Goal: Communication & Community: Answer question/provide support

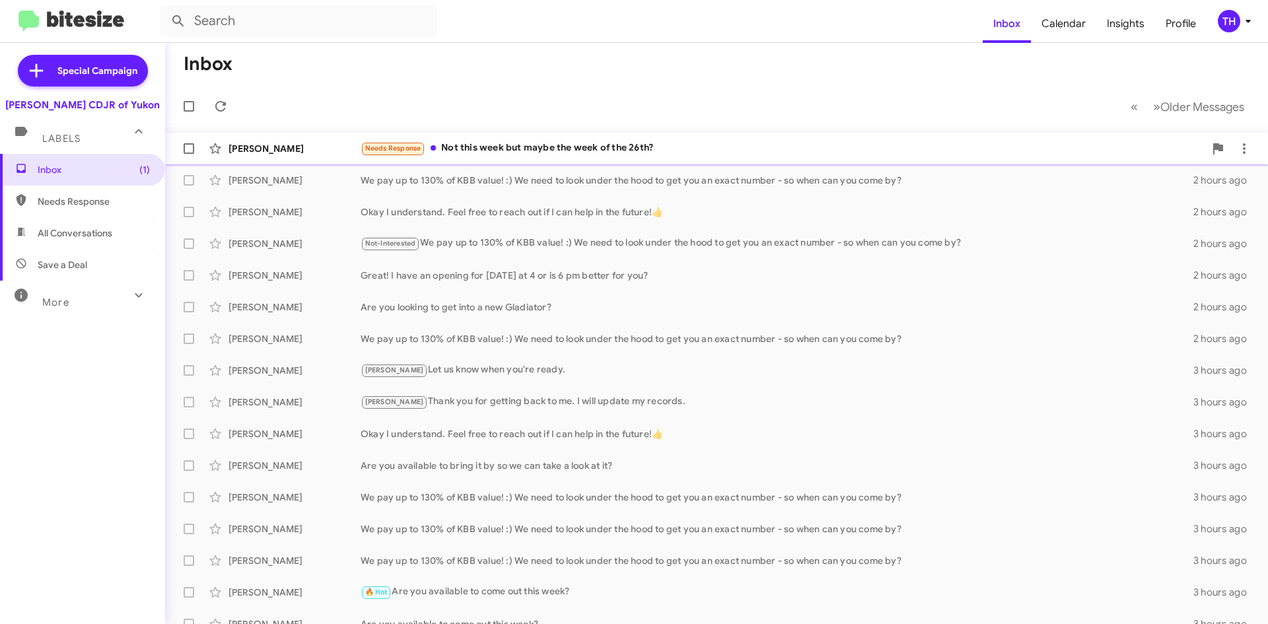
click at [504, 145] on div "Needs Response Not this week but maybe the week of the 26th?" at bounding box center [782, 148] width 844 height 15
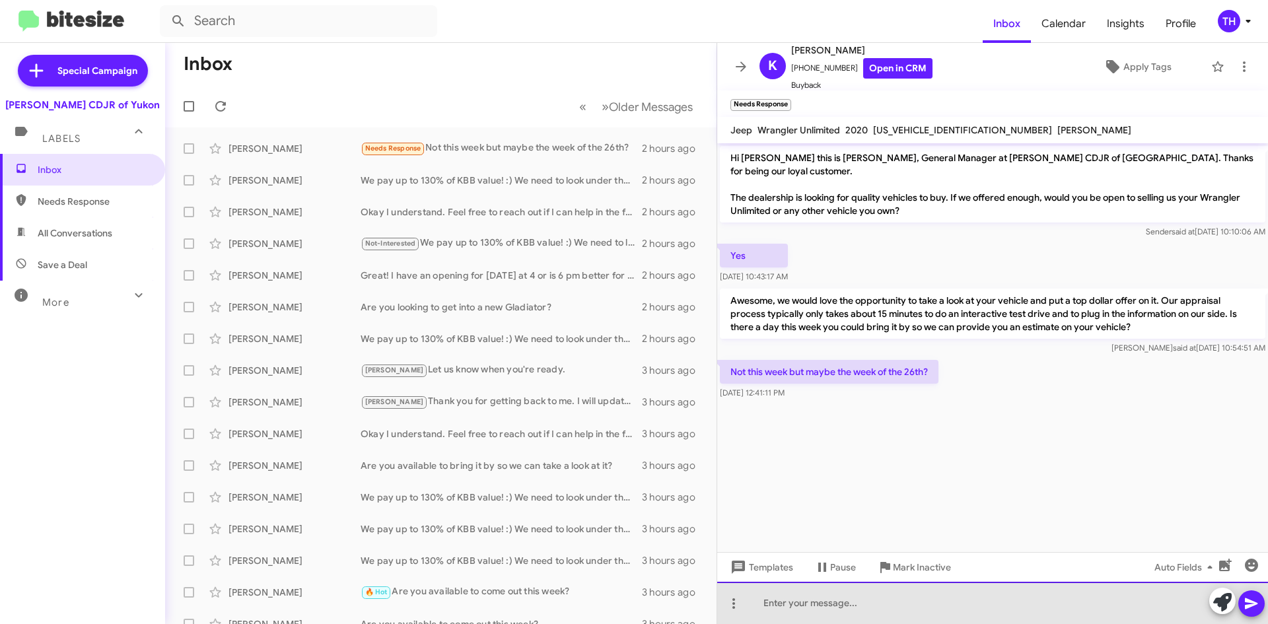
click at [907, 607] on div at bounding box center [992, 603] width 551 height 42
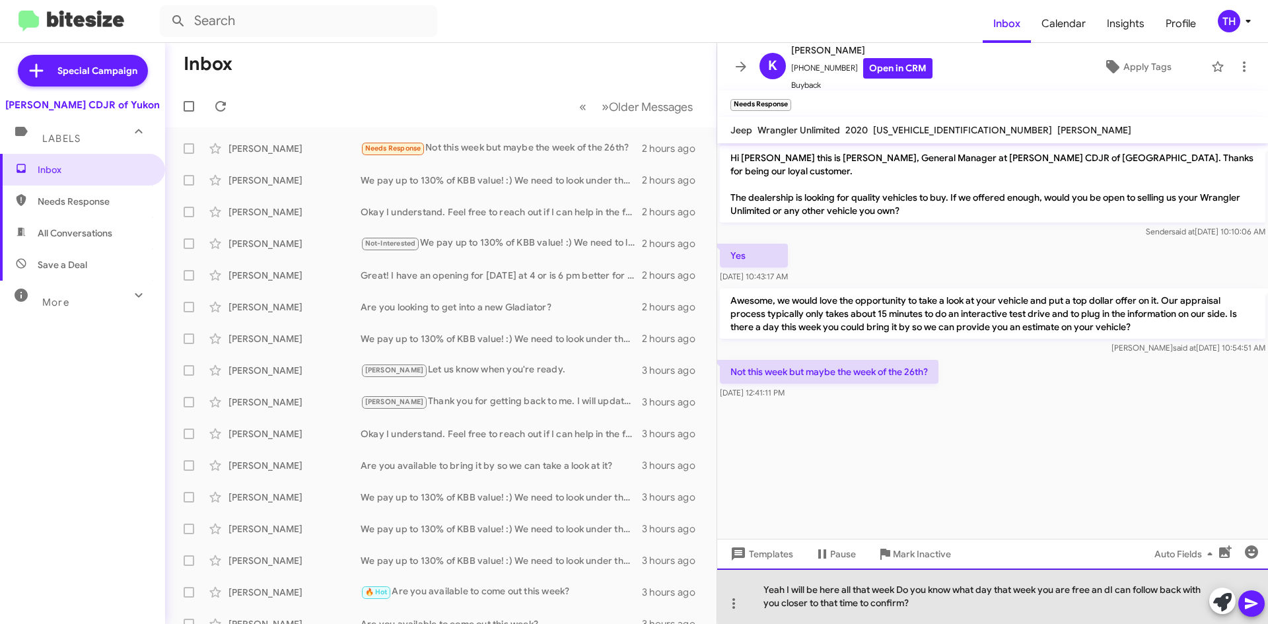
drag, startPoint x: 1108, startPoint y: 588, endPoint x: 1147, endPoint y: 606, distance: 42.2
click at [1109, 587] on div "Yeah I will be here all that week Do you know what day that week you are free a…" at bounding box center [992, 595] width 551 height 55
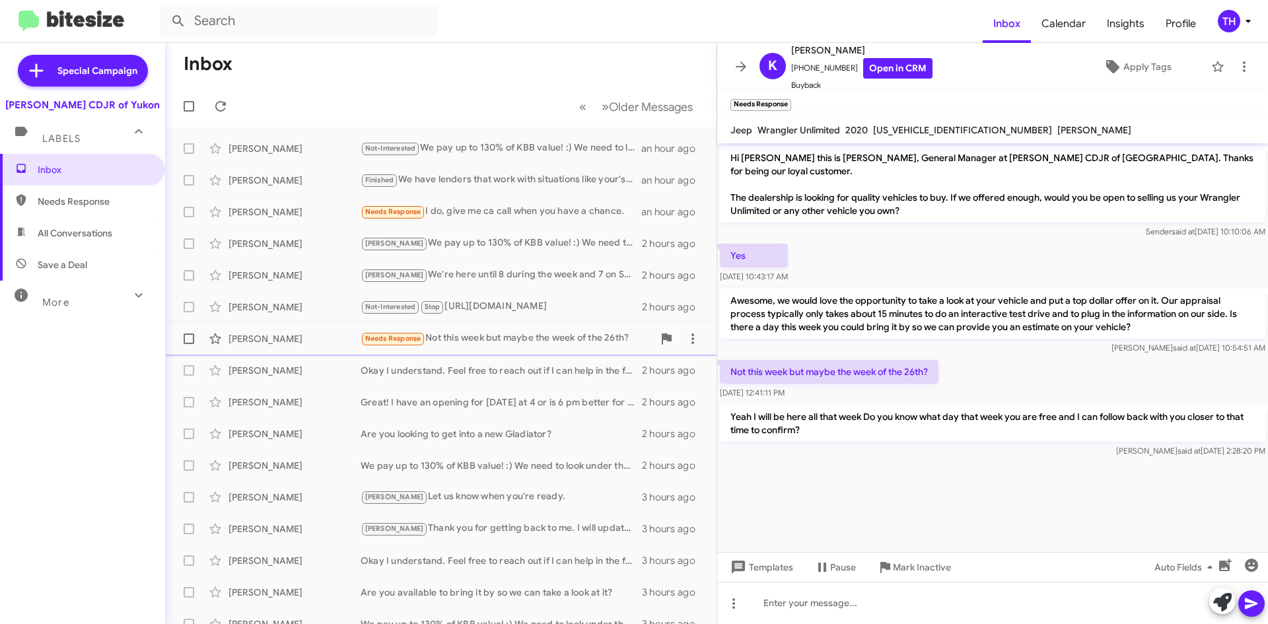
click at [564, 345] on div "Needs Response Not this week but maybe the week of the 26th?" at bounding box center [506, 338] width 292 height 15
click at [81, 168] on span "Inbox" at bounding box center [94, 169] width 112 height 13
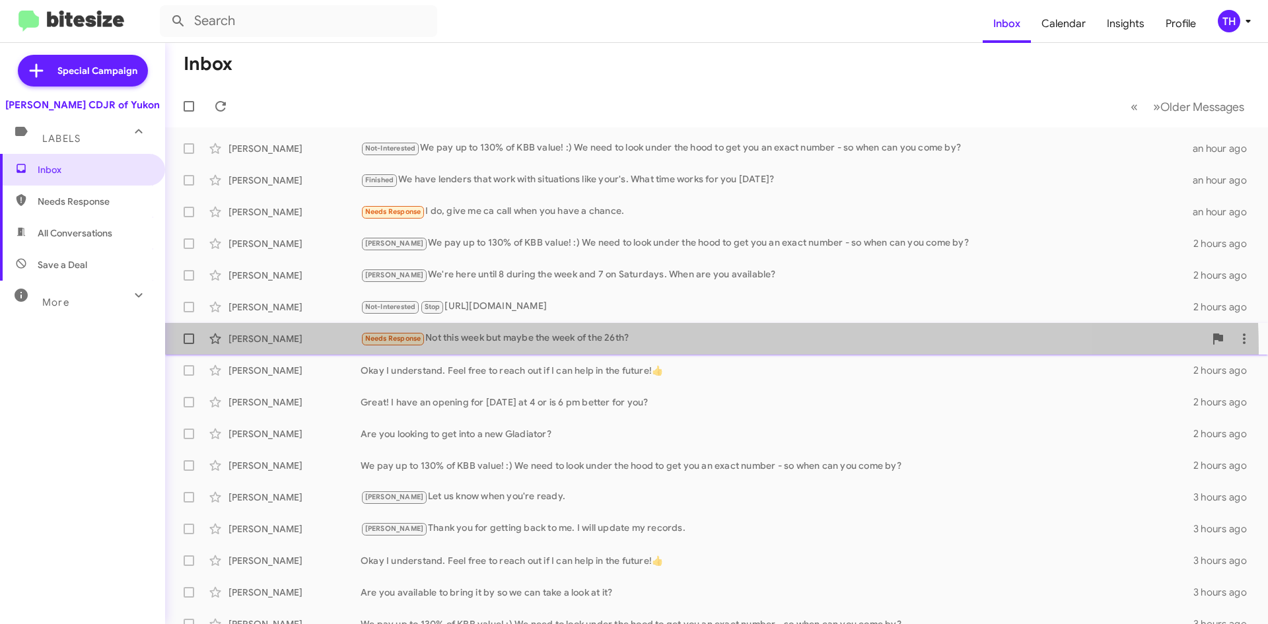
click at [588, 352] on span "[PERSON_NAME] Needs Response Not this week but maybe the week of the 26th? 2 ho…" at bounding box center [716, 339] width 1103 height 32
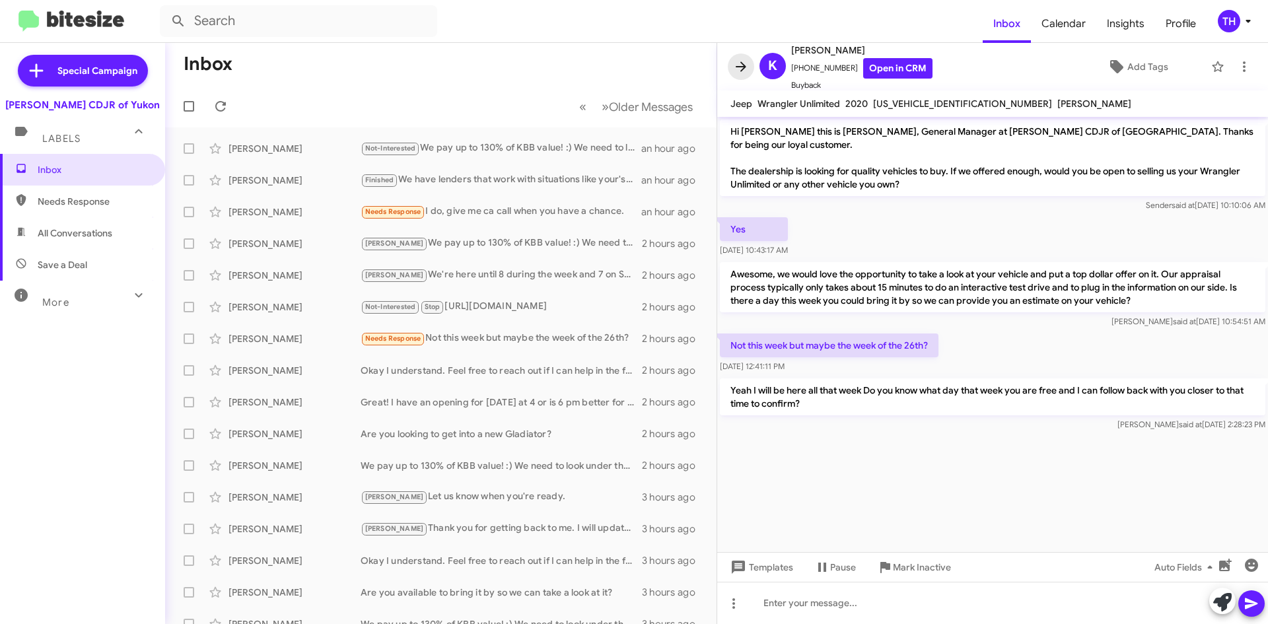
click at [738, 60] on icon at bounding box center [741, 67] width 16 height 16
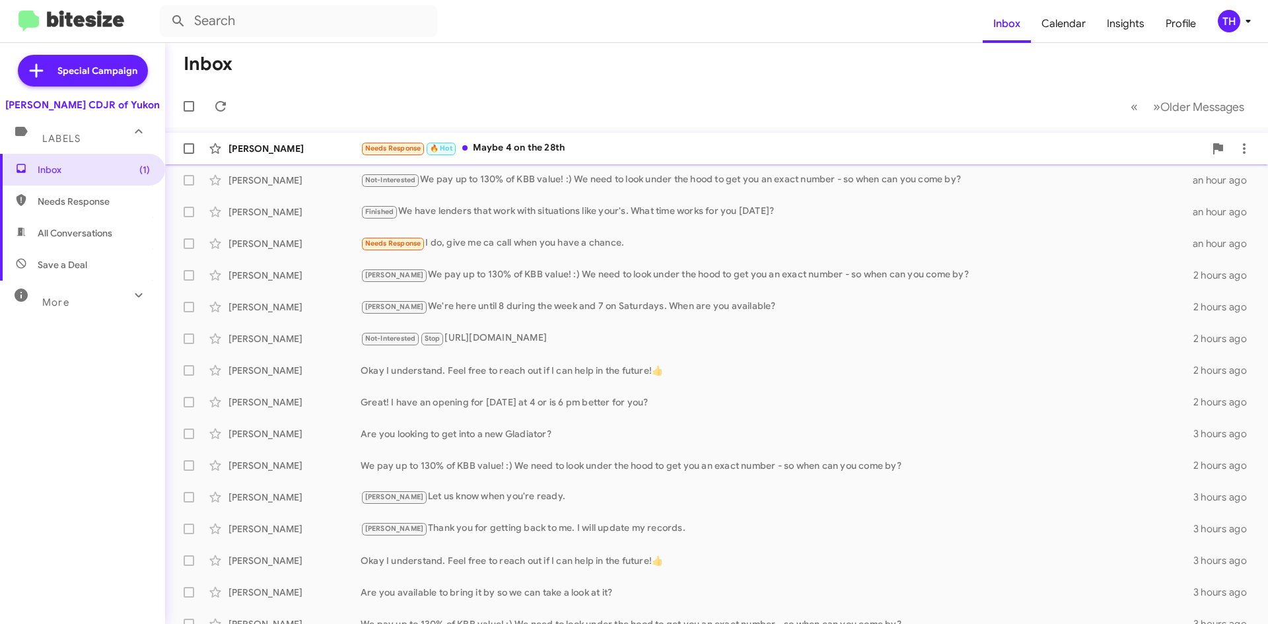
click at [539, 146] on div "Needs Response 🔥 Hot Maybe 4 on the 28th" at bounding box center [782, 148] width 844 height 15
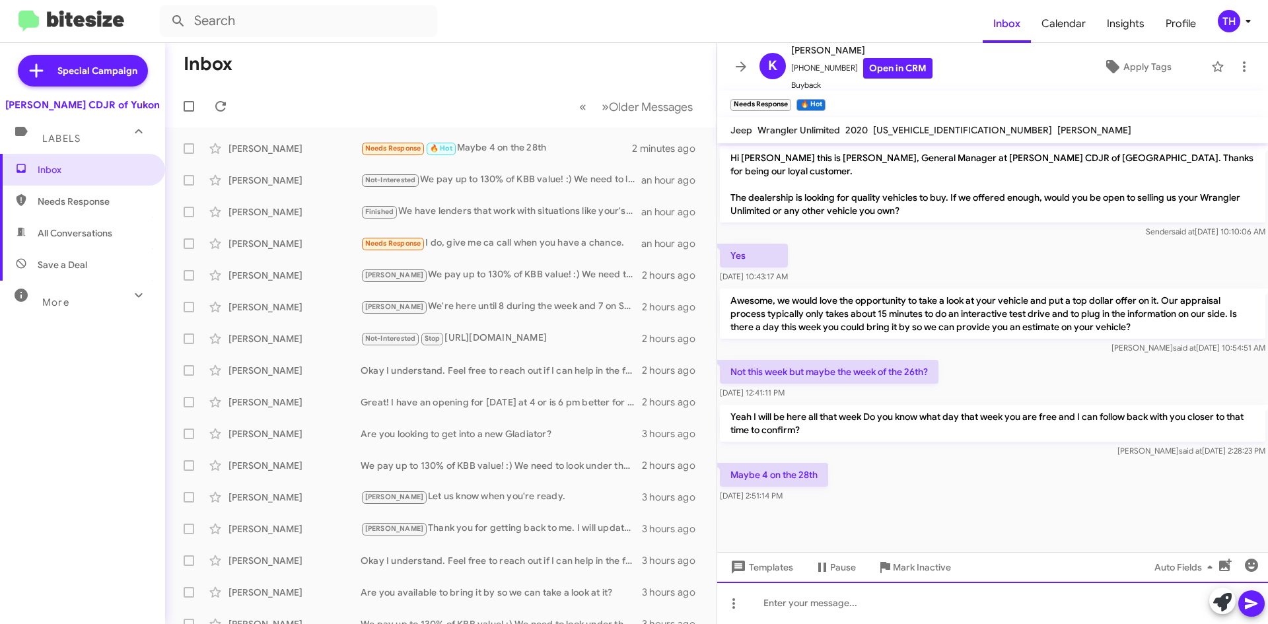
drag, startPoint x: 880, startPoint y: 611, endPoint x: 895, endPoint y: 613, distance: 14.8
click at [880, 610] on div at bounding box center [992, 603] width 551 height 42
drag, startPoint x: 807, startPoint y: 604, endPoint x: 843, endPoint y: 621, distance: 39.6
click at [816, 609] on div "Okay, I will set you for the but I will follow up" at bounding box center [992, 603] width 551 height 42
drag, startPoint x: 902, startPoint y: 601, endPoint x: 931, endPoint y: 618, distance: 32.8
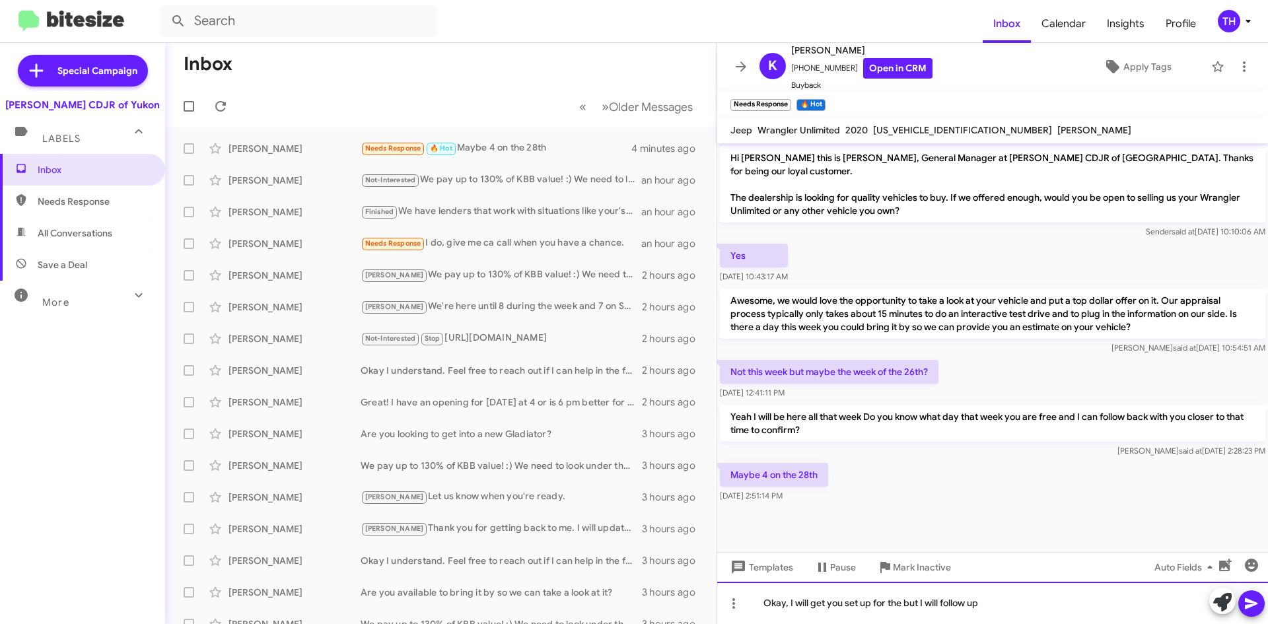
click at [901, 601] on div "Okay, I will get you set up for the but I will follow up" at bounding box center [992, 603] width 551 height 42
click at [1023, 602] on div "Okay, I will get you set up for then but I will follow up" at bounding box center [992, 603] width 551 height 42
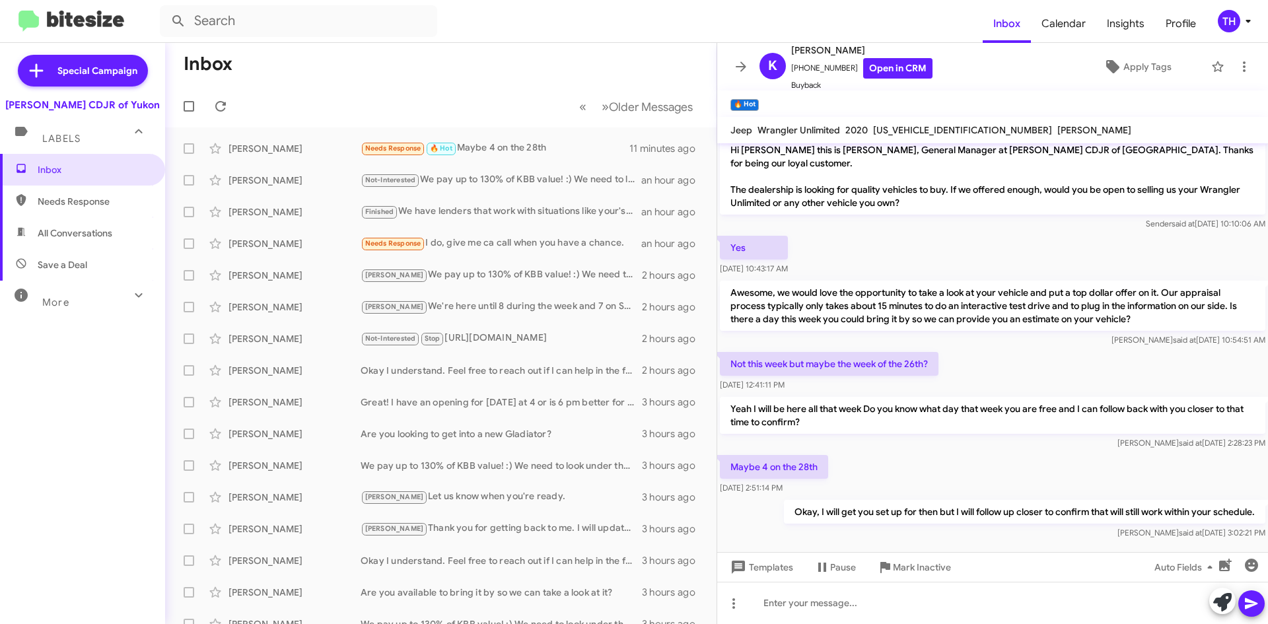
drag, startPoint x: 738, startPoint y: 59, endPoint x: 775, endPoint y: 73, distance: 39.5
click at [738, 58] on button at bounding box center [741, 66] width 26 height 26
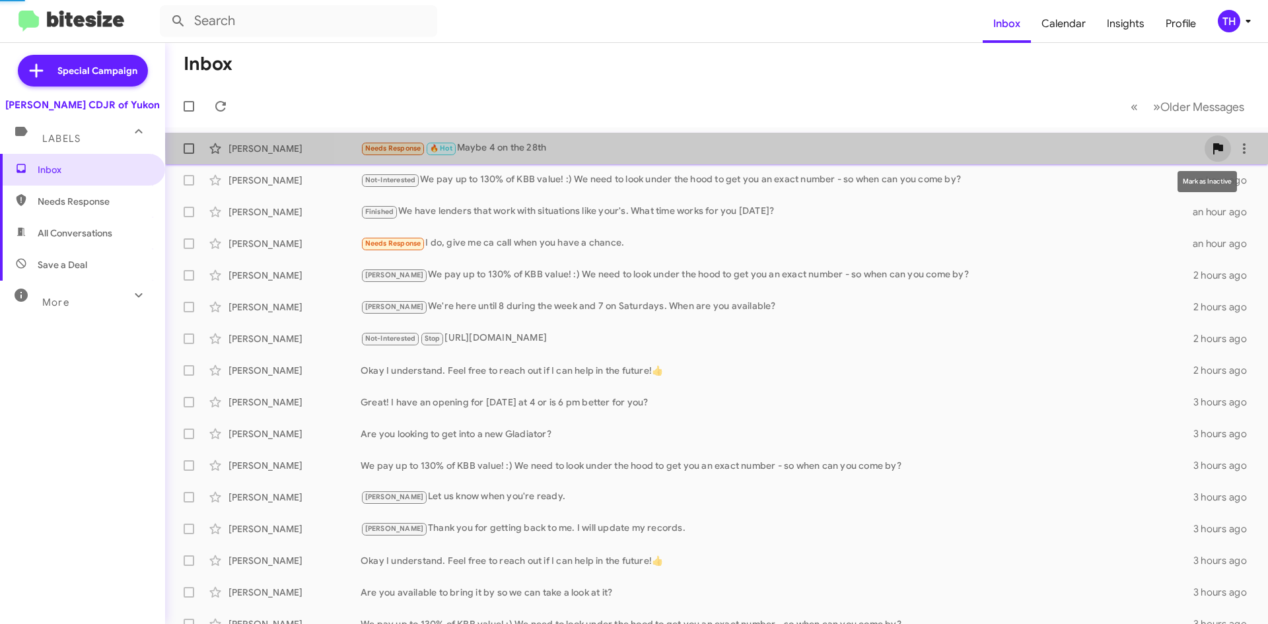
click at [1213, 146] on icon at bounding box center [1218, 148] width 10 height 11
